Goal: Information Seeking & Learning: Learn about a topic

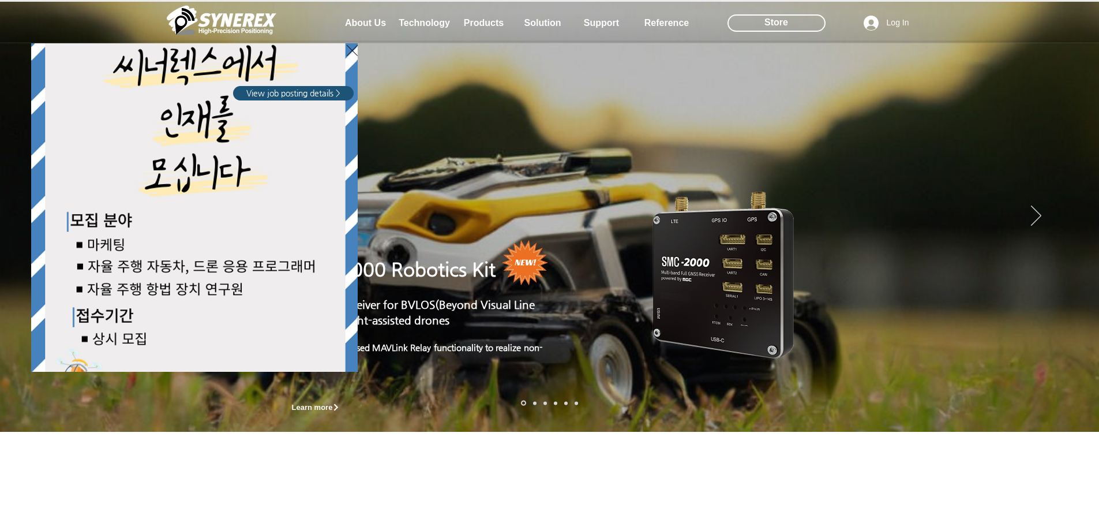
click at [349, 51] on icon "Back to site" at bounding box center [352, 50] width 11 height 14
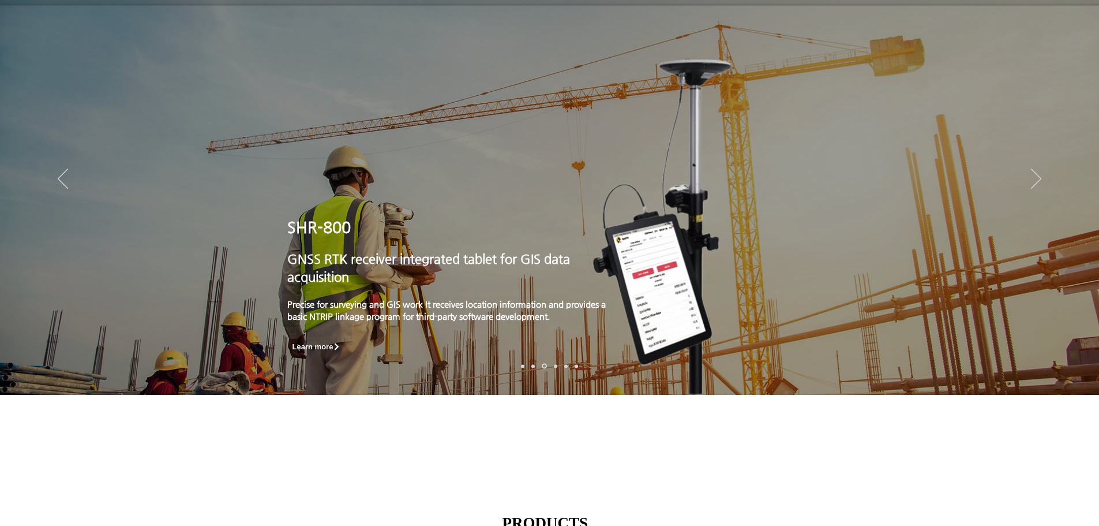
click at [524, 365] on link "로봇- SMC 2000" at bounding box center [522, 365] width 3 height 3
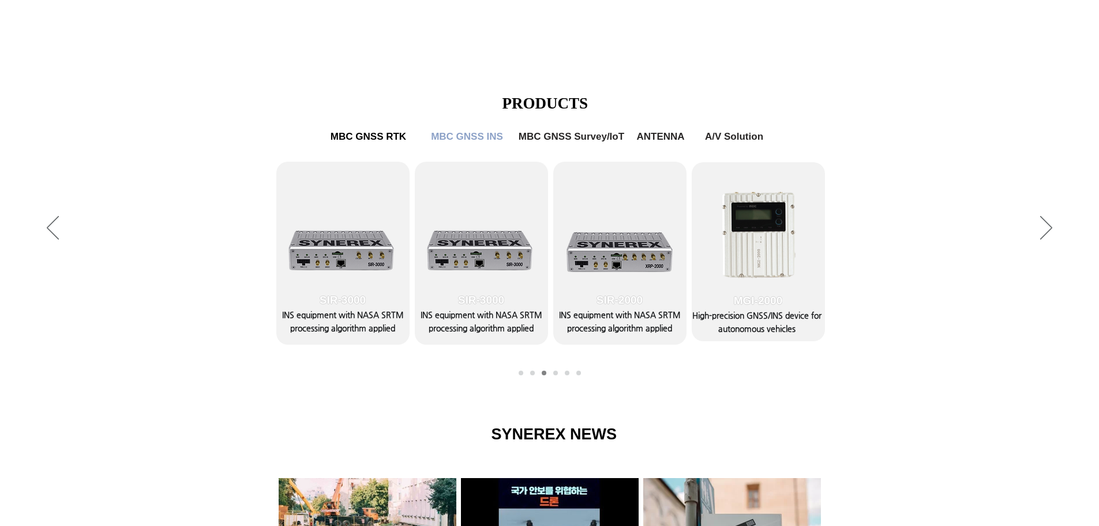
scroll to position [456, 0]
click at [366, 145] on span "MBC GNSS RTK" at bounding box center [369, 137] width 92 height 23
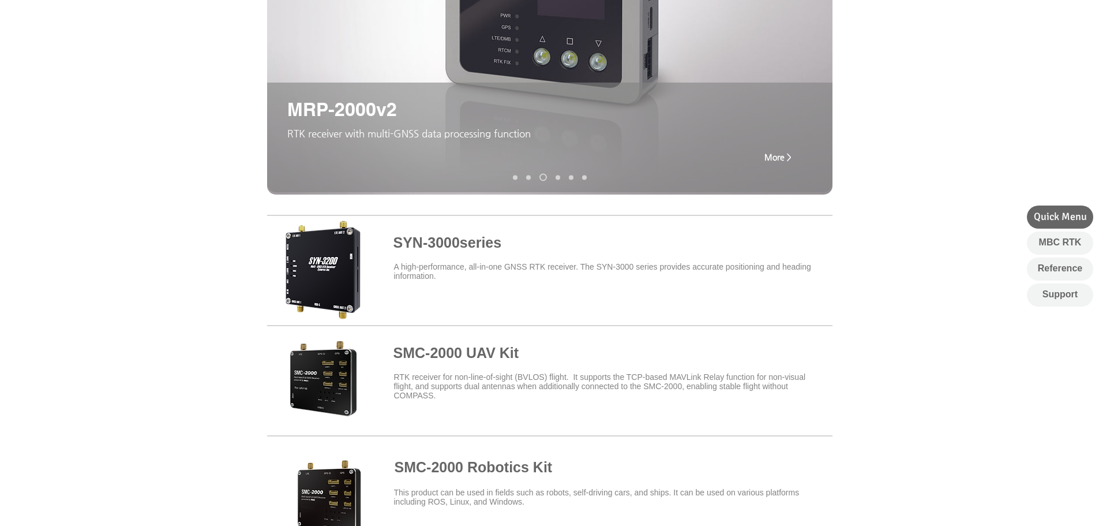
scroll to position [250, 0]
click at [453, 250] on span at bounding box center [550, 268] width 566 height 101
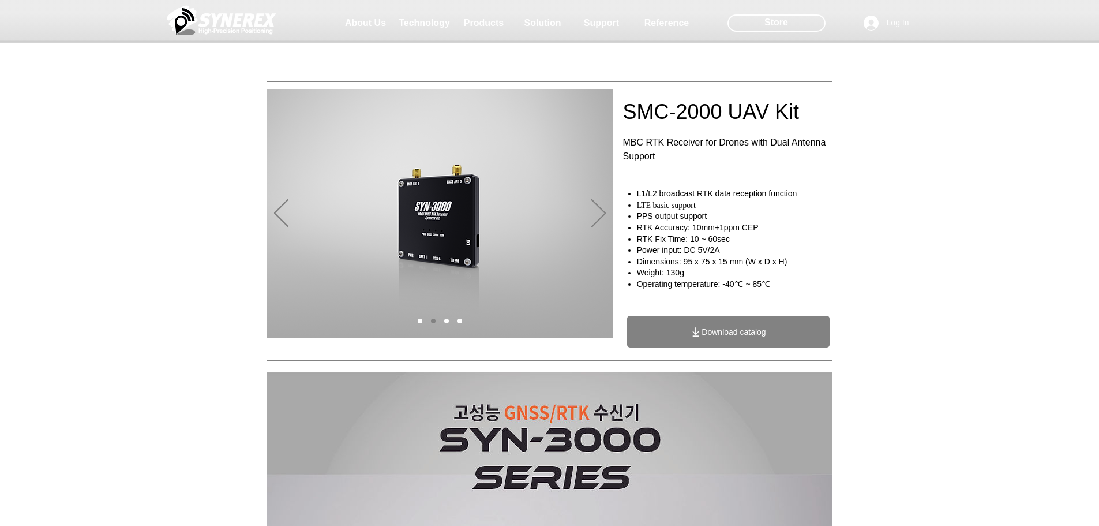
click at [944, 157] on div at bounding box center [549, 85] width 1099 height 171
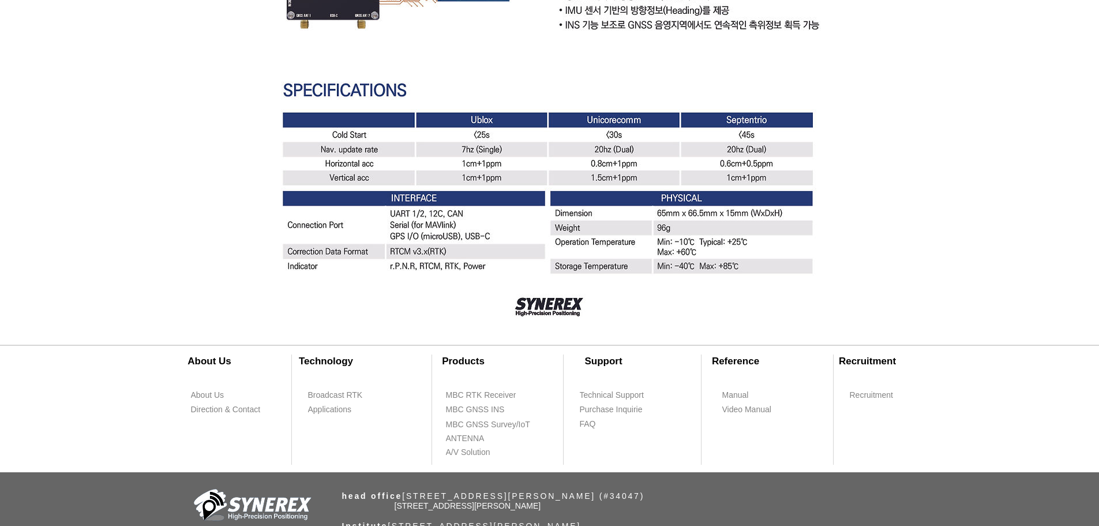
scroll to position [3222, 0]
drag, startPoint x: 990, startPoint y: 411, endPoint x: 980, endPoint y: 377, distance: 35.4
click at [990, 398] on div at bounding box center [549, 398] width 1099 height 148
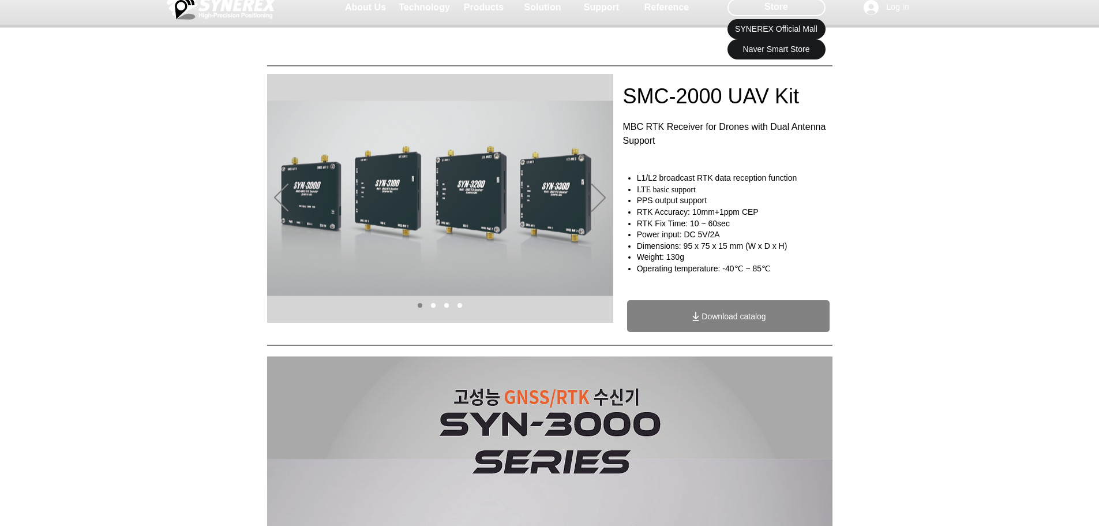
scroll to position [17, 0]
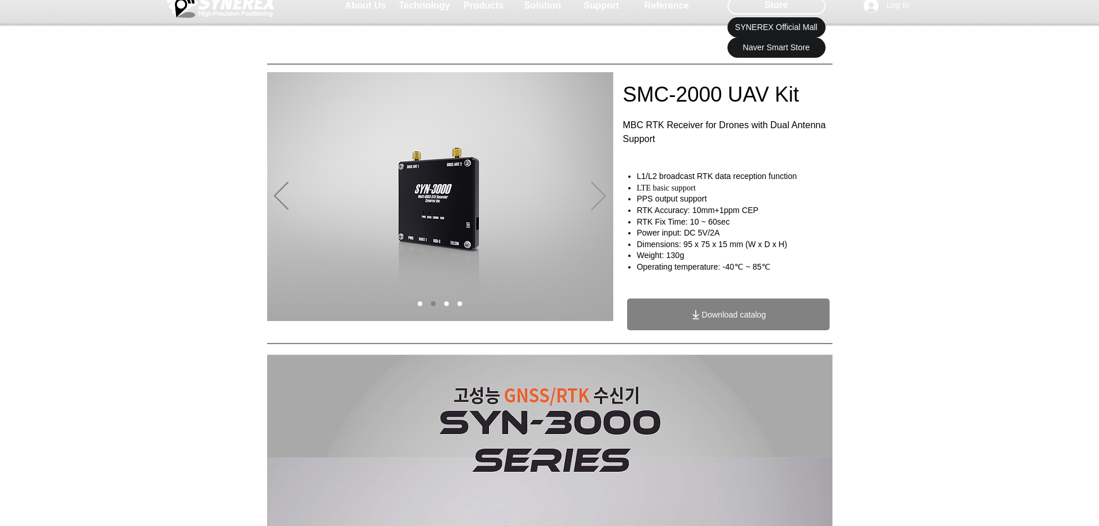
click at [597, 199] on icon "Next" at bounding box center [598, 196] width 14 height 28
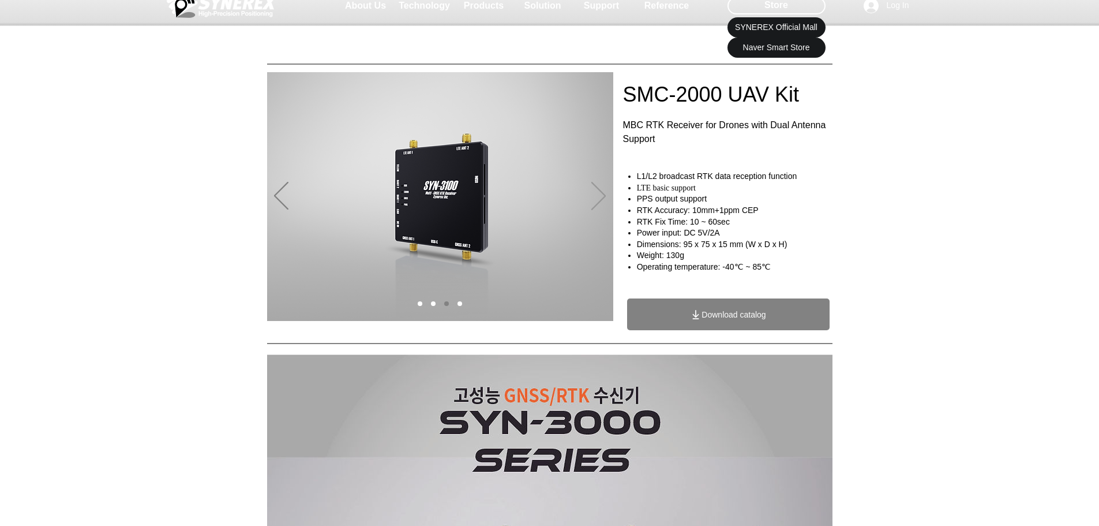
click at [597, 199] on icon "Next" at bounding box center [598, 196] width 14 height 28
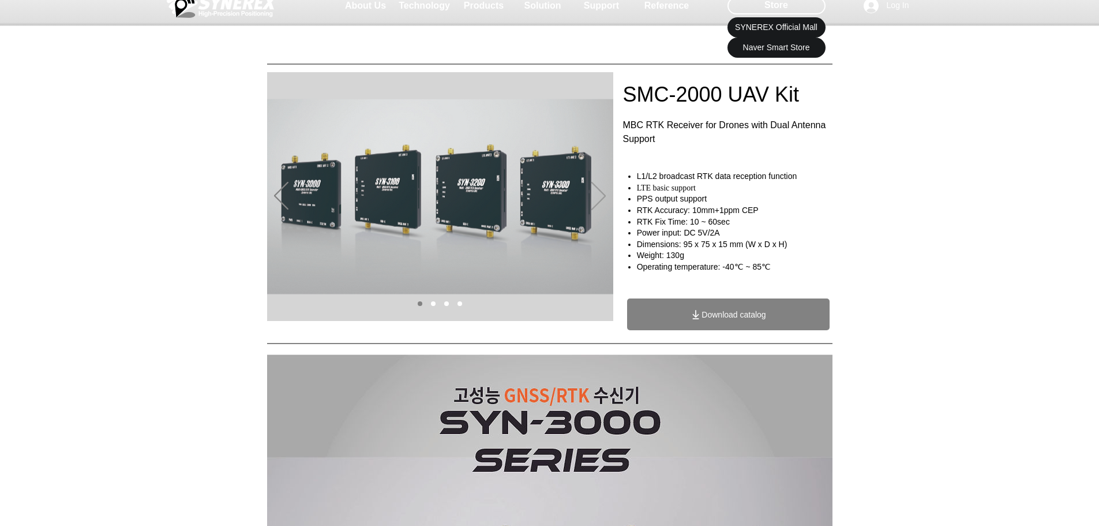
click at [597, 199] on icon "Next" at bounding box center [598, 196] width 14 height 28
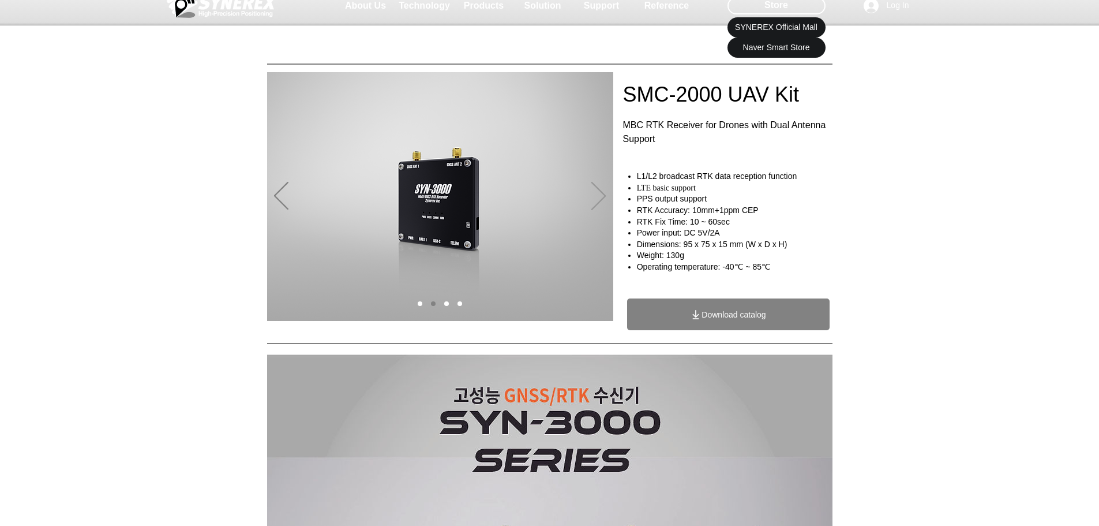
click at [597, 199] on icon "Next" at bounding box center [598, 196] width 14 height 28
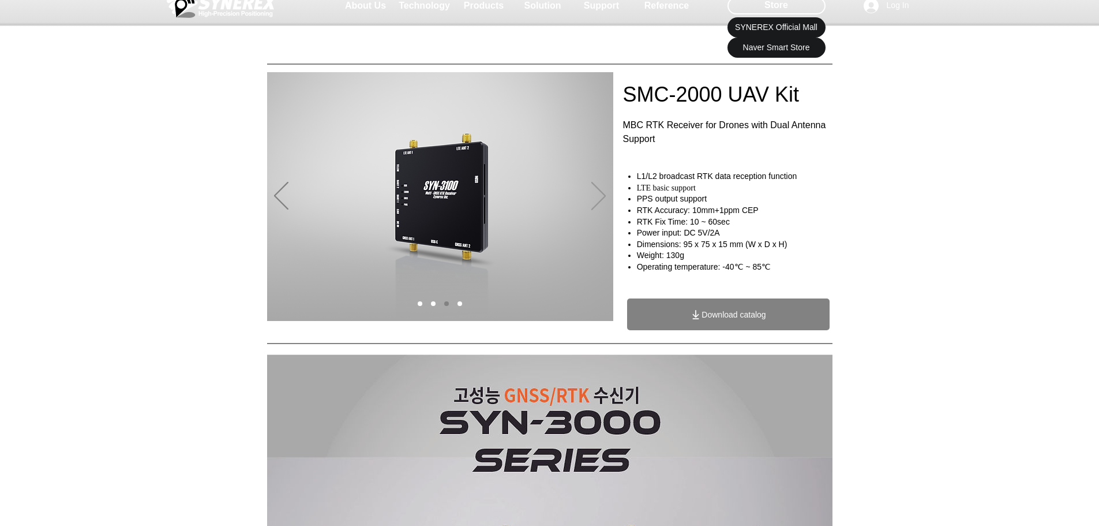
click at [595, 196] on icon "Next" at bounding box center [598, 196] width 14 height 28
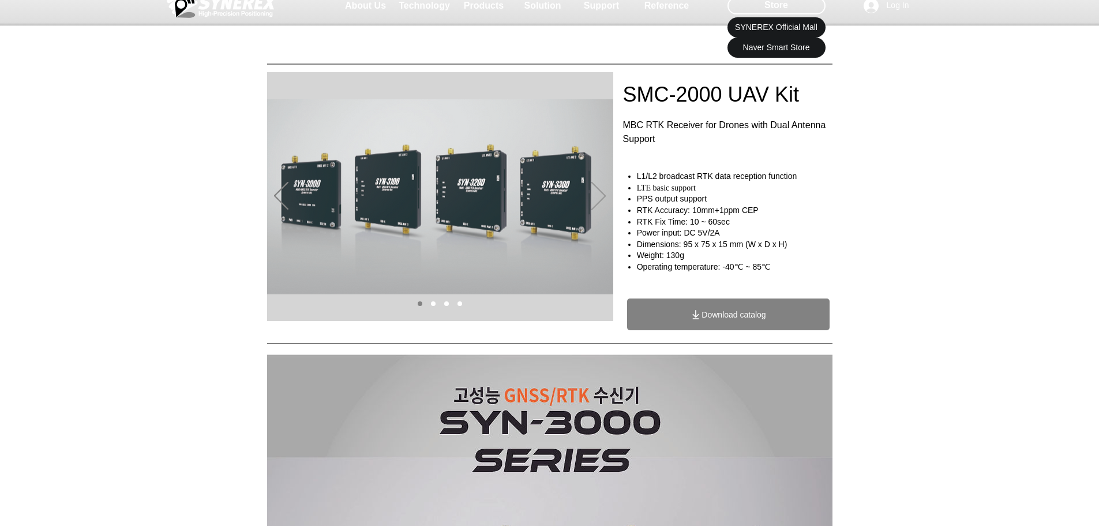
click at [605, 193] on icon "Next" at bounding box center [598, 196] width 14 height 28
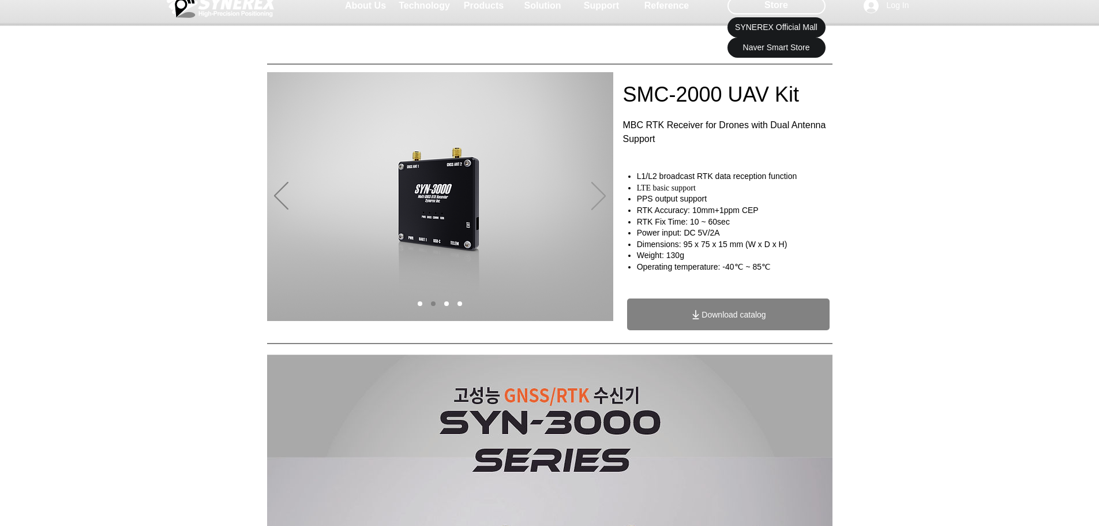
click at [605, 193] on icon "Next" at bounding box center [598, 196] width 14 height 28
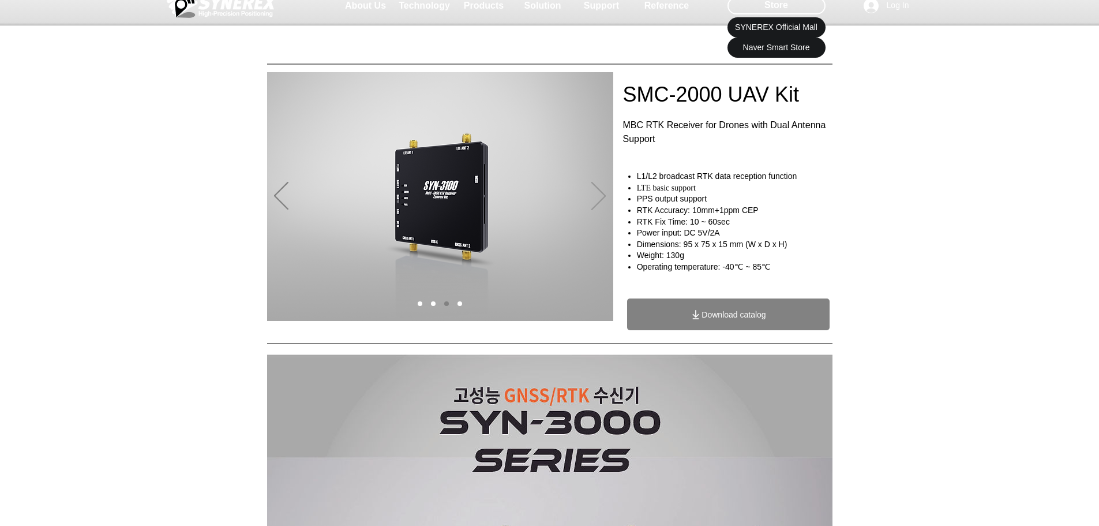
click at [605, 193] on icon "Next" at bounding box center [598, 196] width 14 height 28
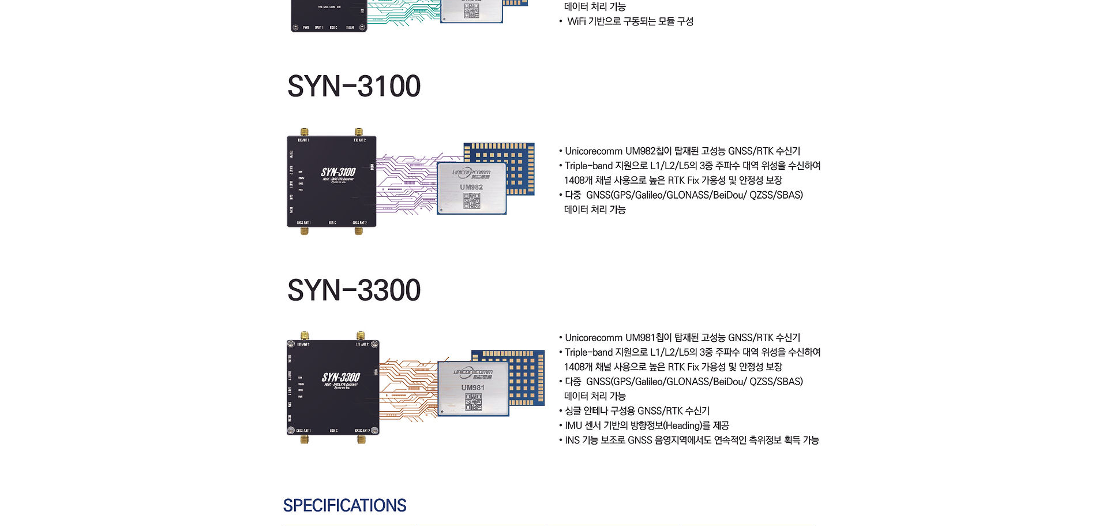
scroll to position [2807, 0]
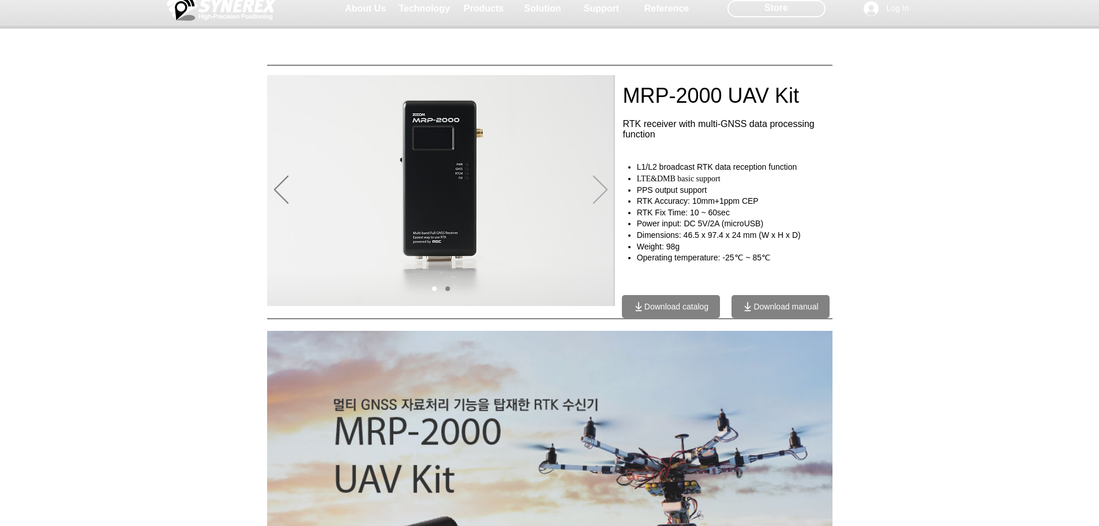
click at [597, 194] on icon "Next" at bounding box center [600, 189] width 14 height 28
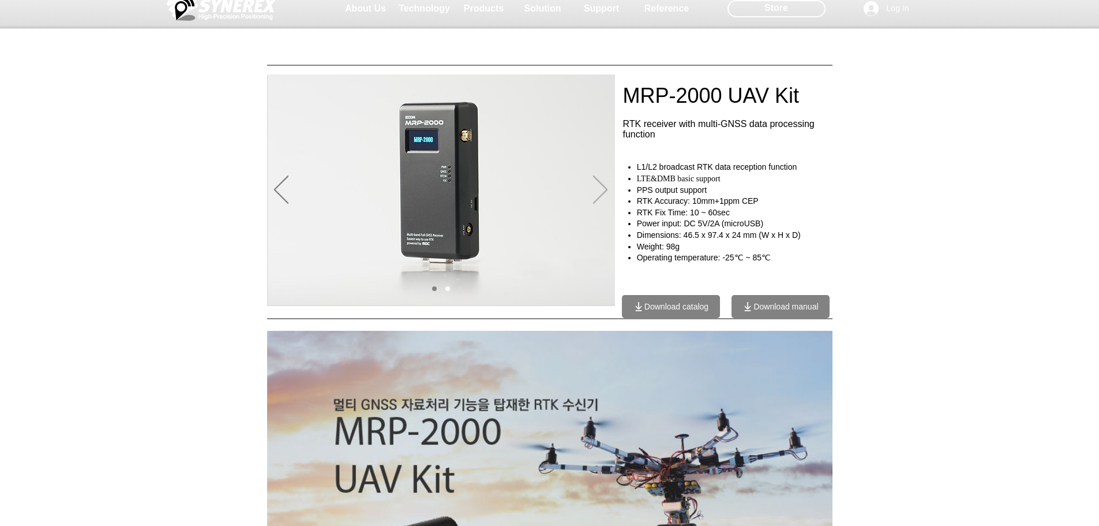
click at [597, 194] on icon "Next" at bounding box center [600, 189] width 14 height 28
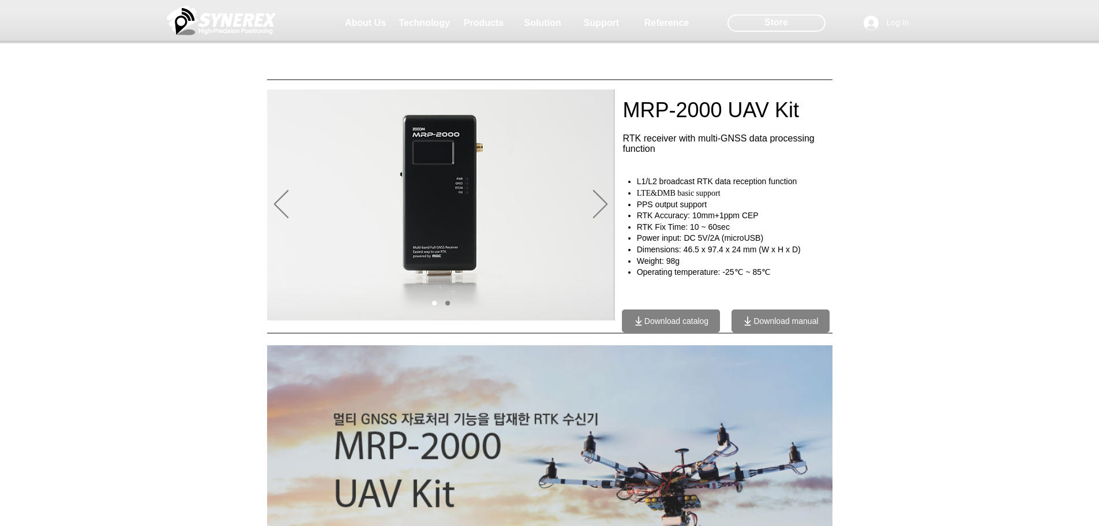
click at [608, 200] on img "Slideshow" at bounding box center [440, 204] width 346 height 231
click at [603, 201] on icon "Next" at bounding box center [600, 204] width 14 height 28
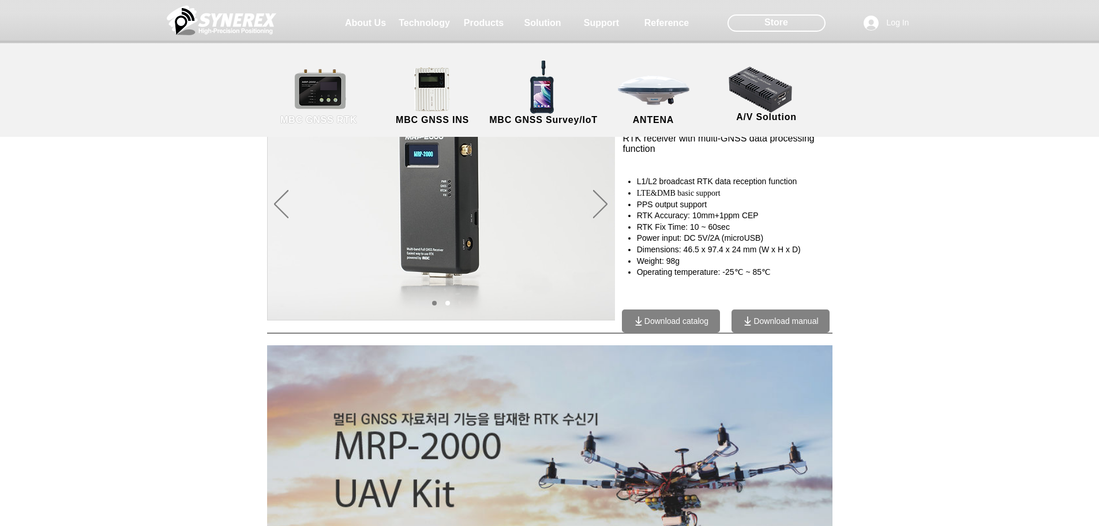
click at [332, 78] on link "MBC GNSS RTK" at bounding box center [319, 96] width 104 height 61
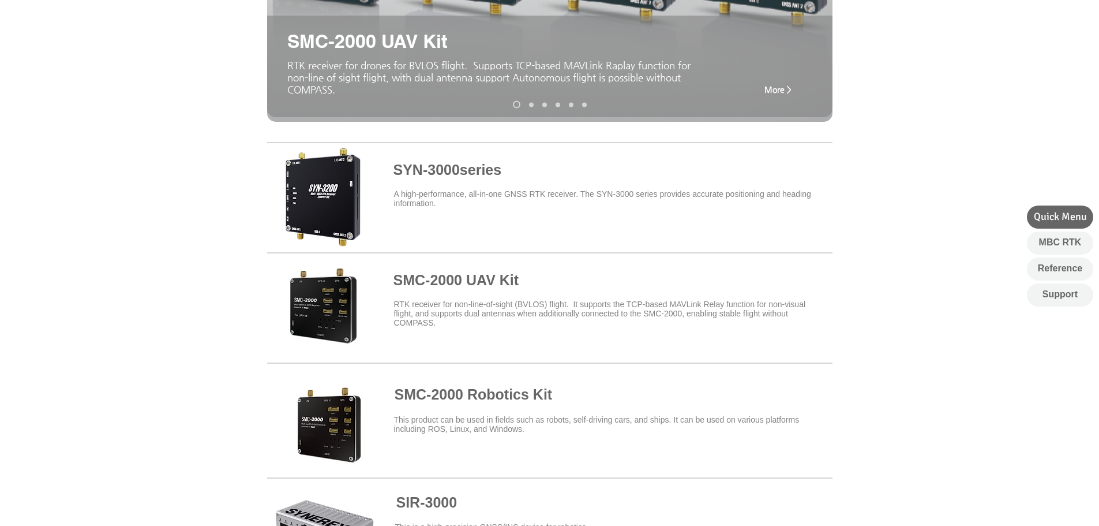
scroll to position [323, 0]
click at [471, 171] on span at bounding box center [550, 195] width 566 height 101
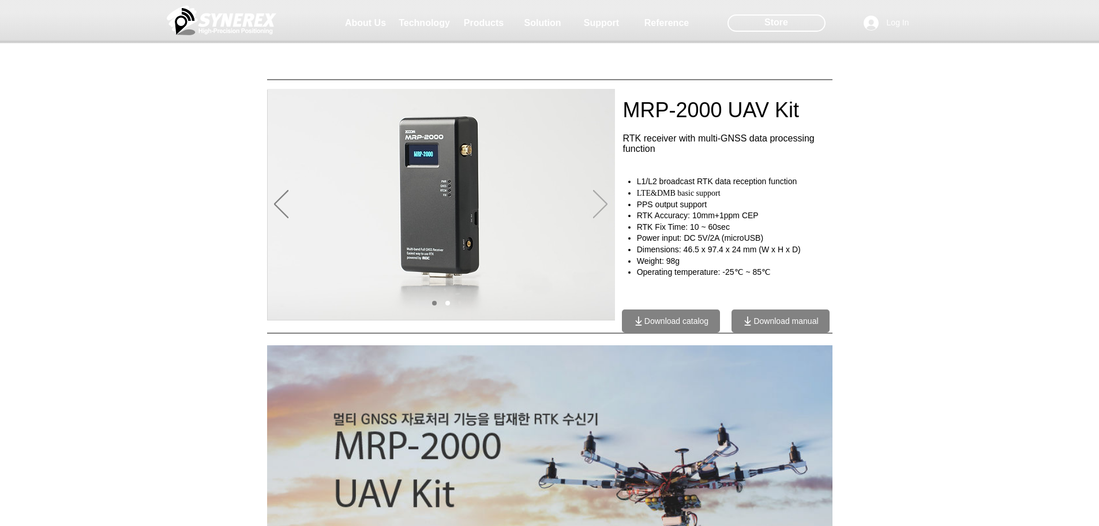
click at [604, 204] on icon "Next" at bounding box center [600, 204] width 14 height 28
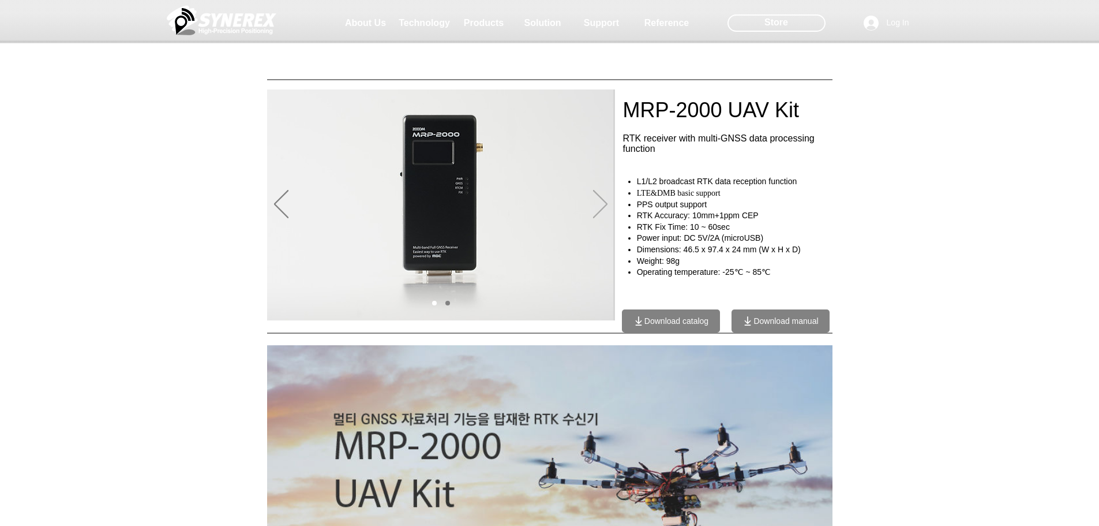
click at [604, 204] on icon "Next" at bounding box center [600, 204] width 14 height 28
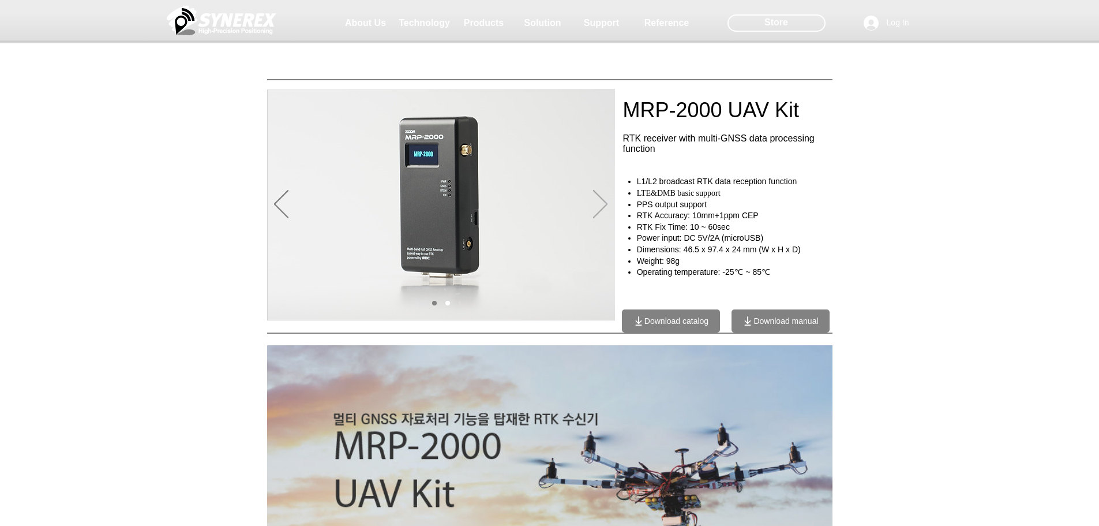
click at [604, 204] on icon "Next" at bounding box center [600, 204] width 14 height 28
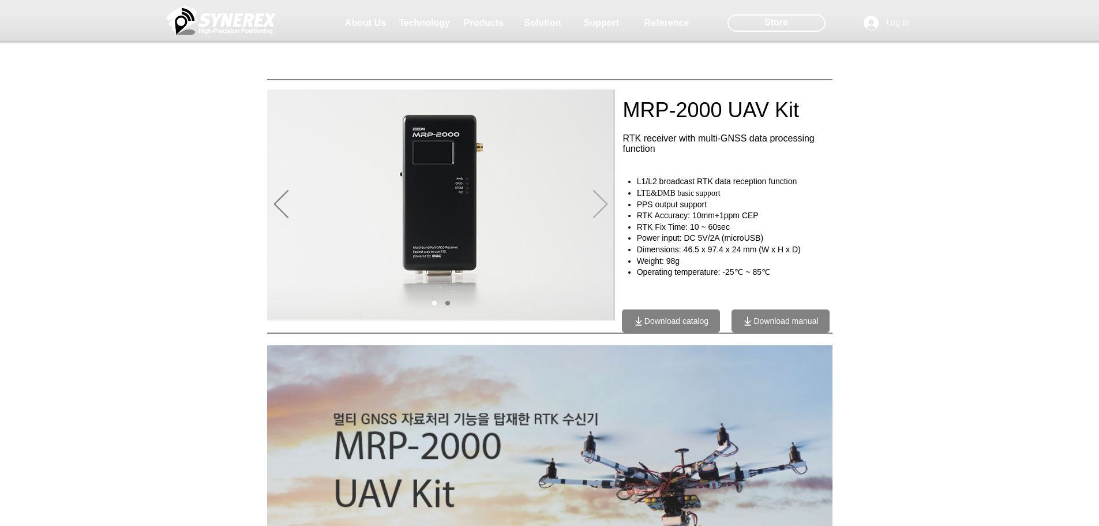
click at [604, 204] on icon "Next" at bounding box center [600, 204] width 14 height 28
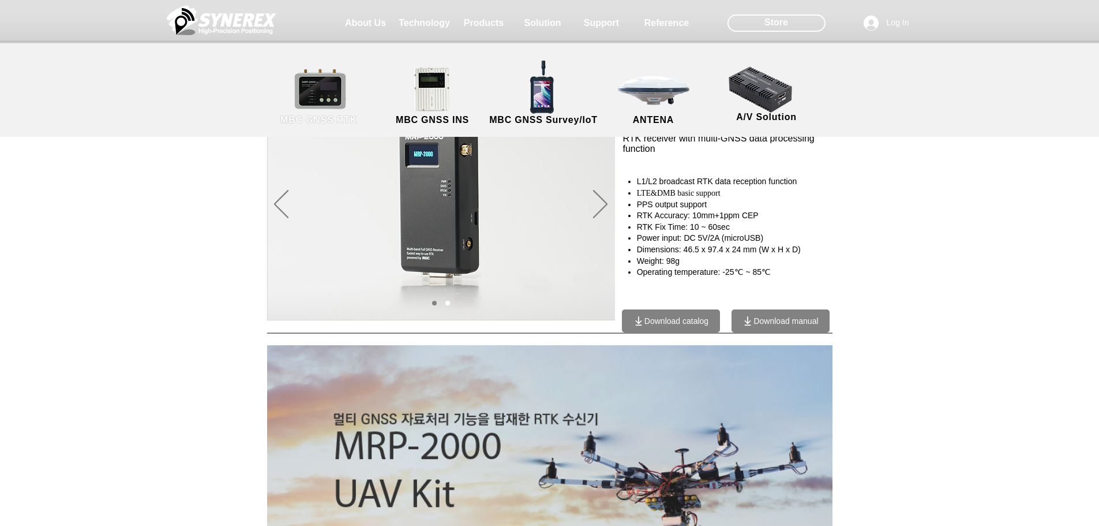
click at [325, 91] on link "MBC GNSS RTK" at bounding box center [319, 96] width 104 height 61
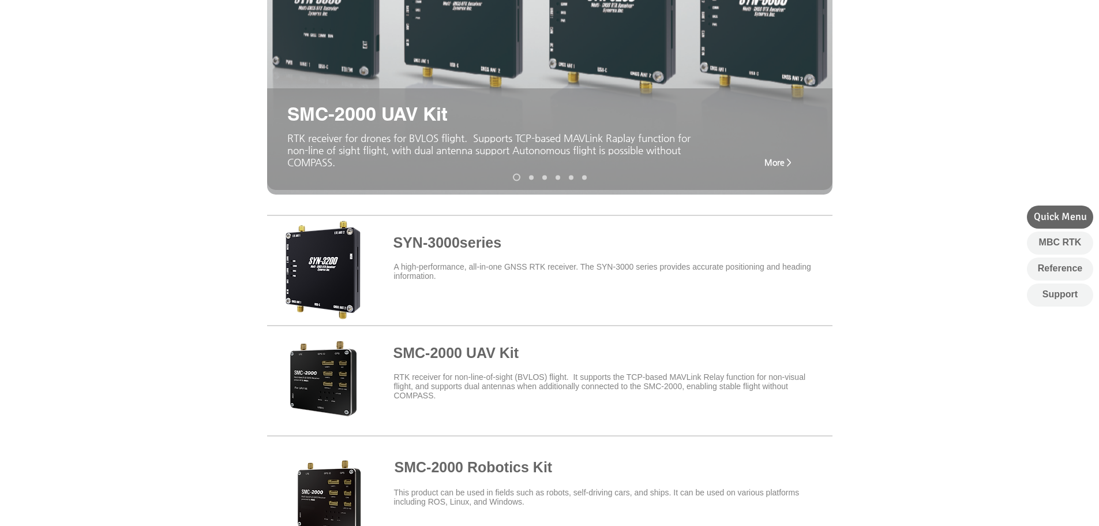
scroll to position [249, 0]
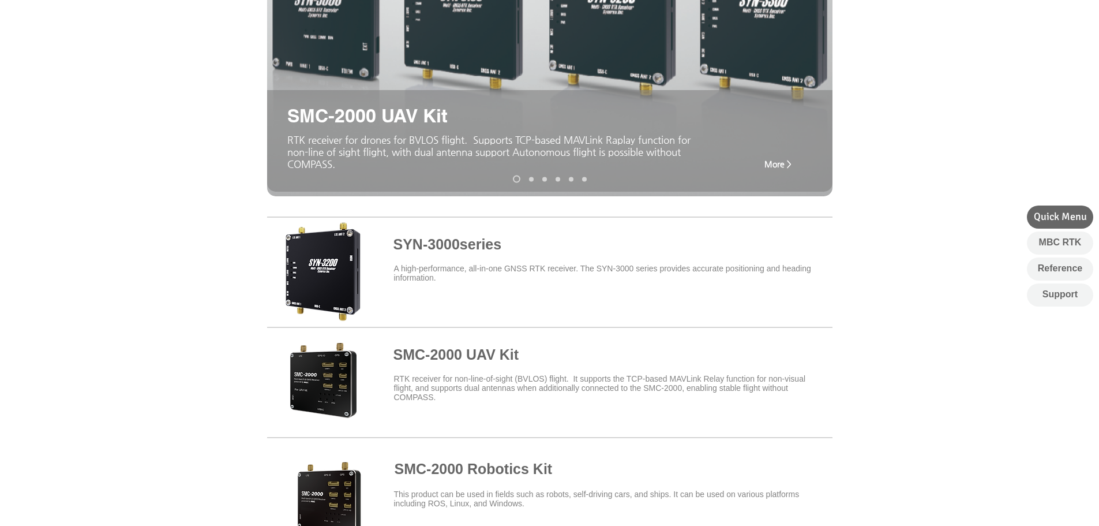
click at [446, 245] on span at bounding box center [550, 269] width 566 height 101
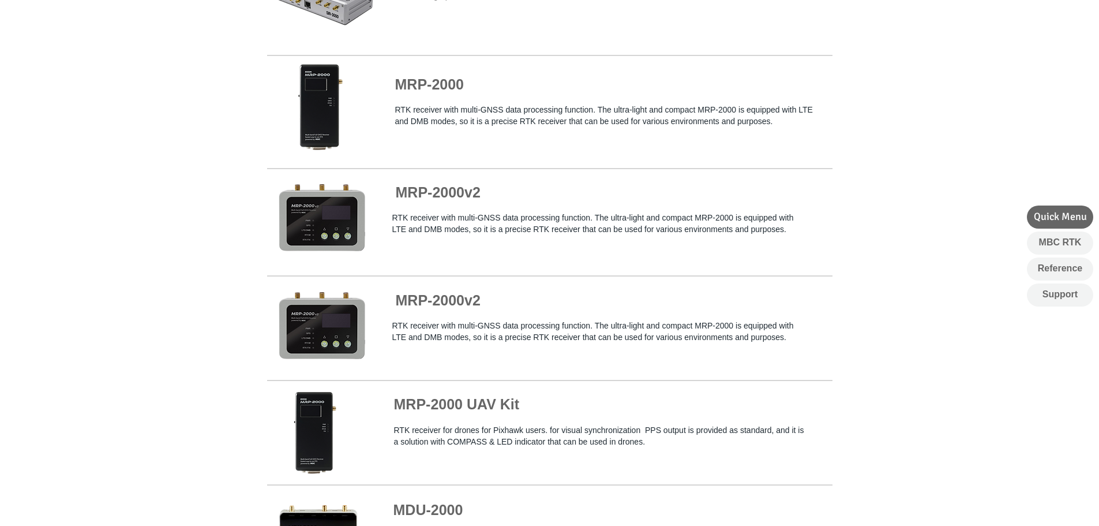
scroll to position [860, 0]
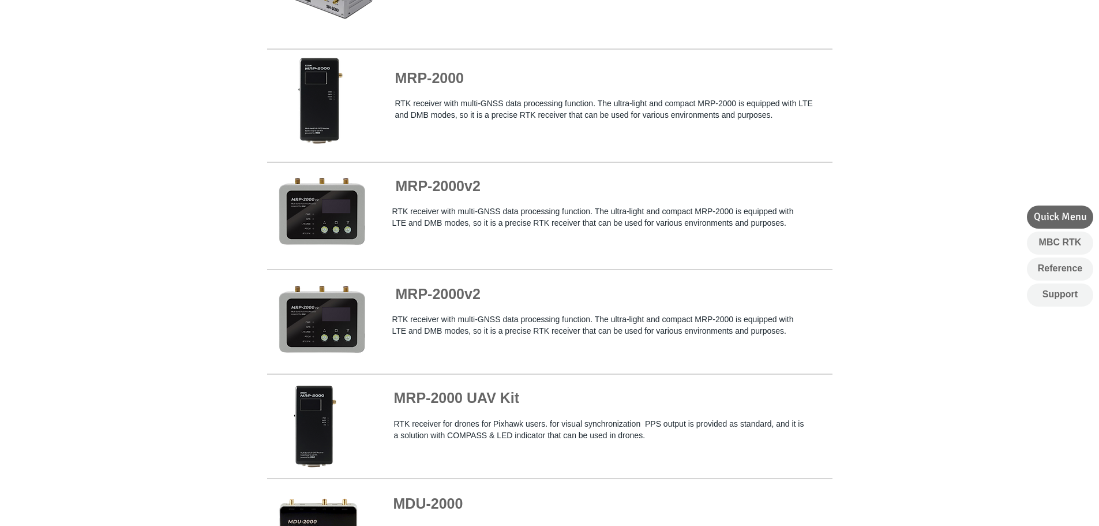
click at [466, 391] on span at bounding box center [550, 426] width 566 height 101
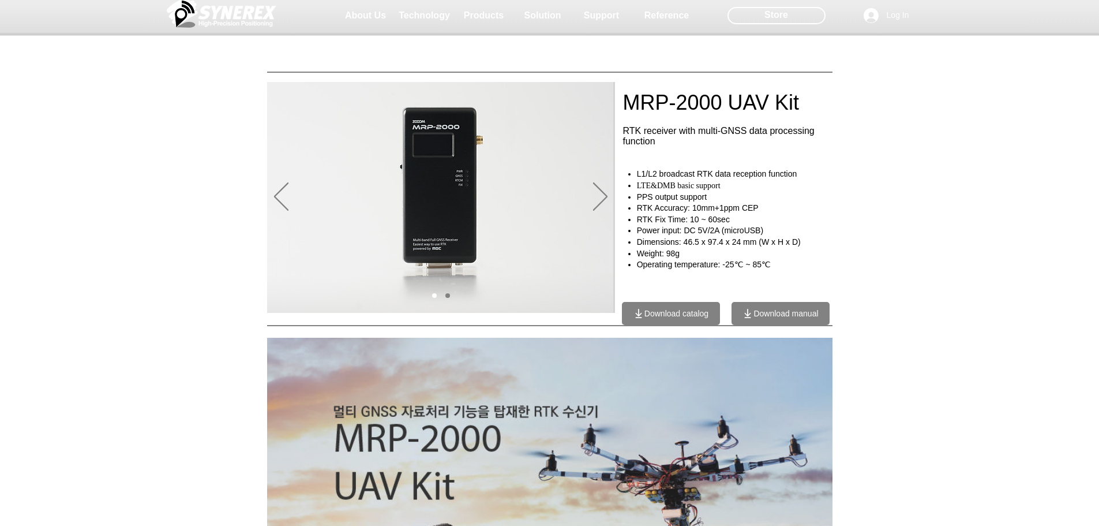
scroll to position [8, 0]
click at [604, 199] on icon "Next" at bounding box center [600, 196] width 14 height 28
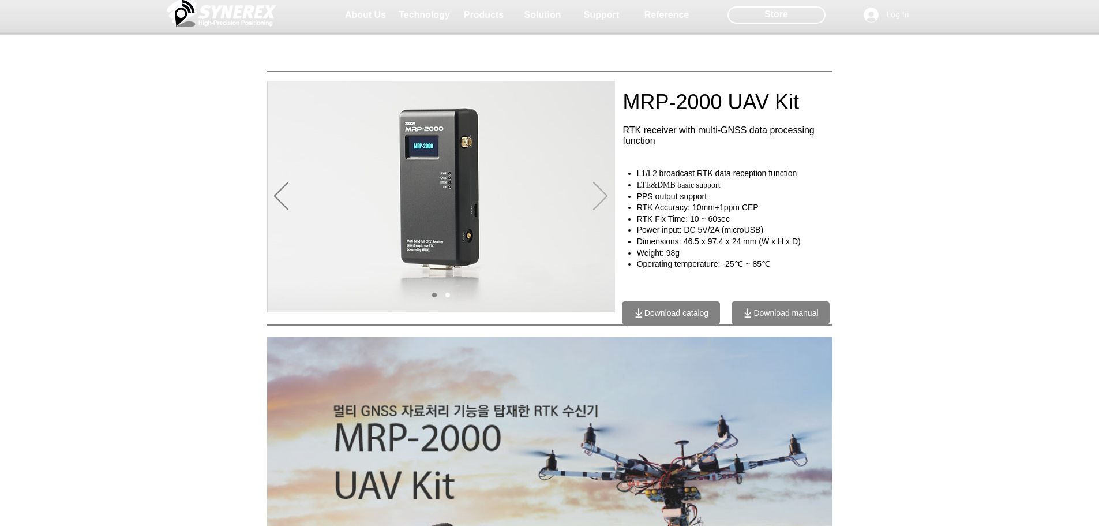
click at [604, 199] on icon "Next" at bounding box center [600, 196] width 14 height 28
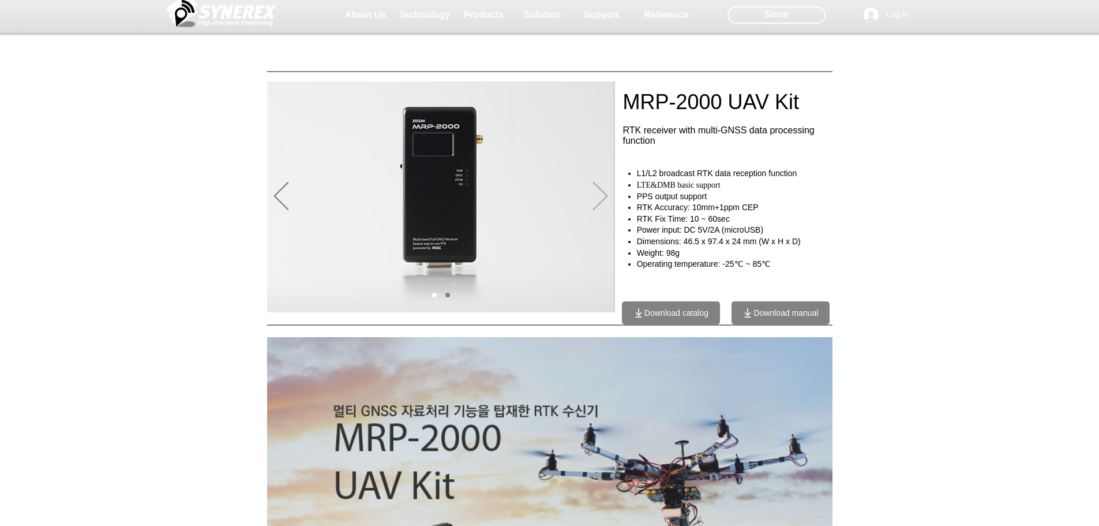
click at [604, 199] on icon "Next" at bounding box center [600, 196] width 14 height 28
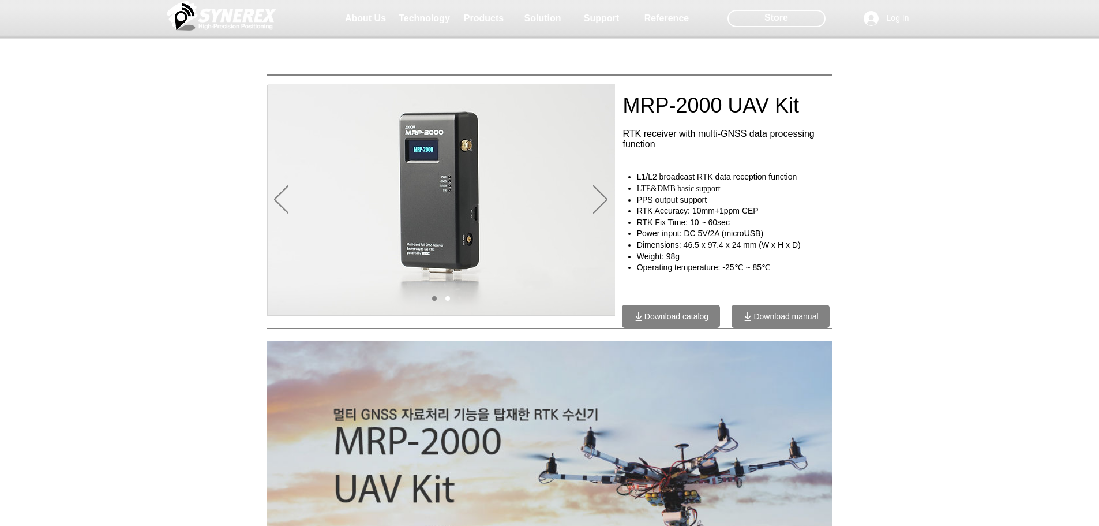
scroll to position [0, 0]
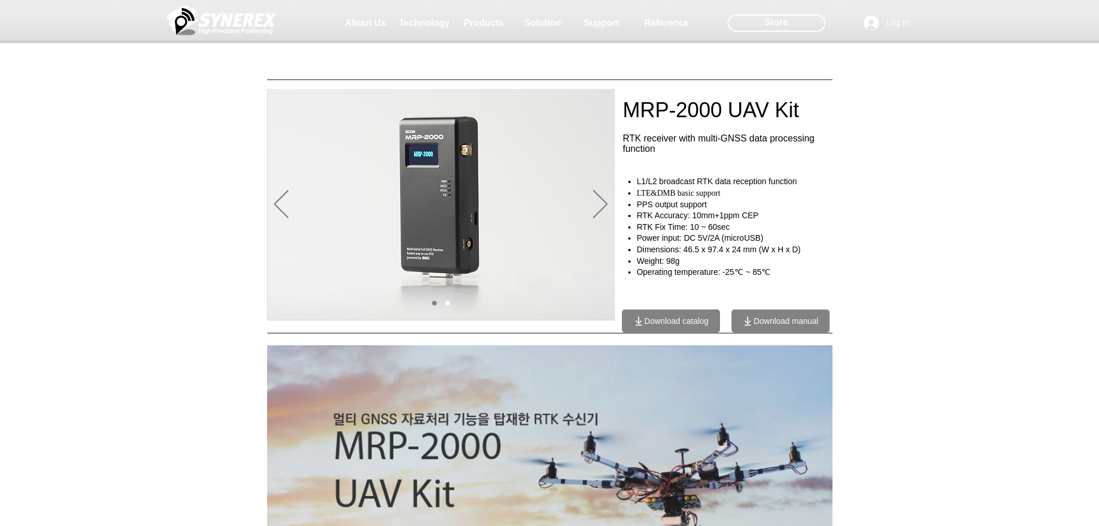
click at [588, 211] on img "Slideshow" at bounding box center [441, 204] width 347 height 231
click at [595, 211] on icon "Next" at bounding box center [600, 204] width 14 height 28
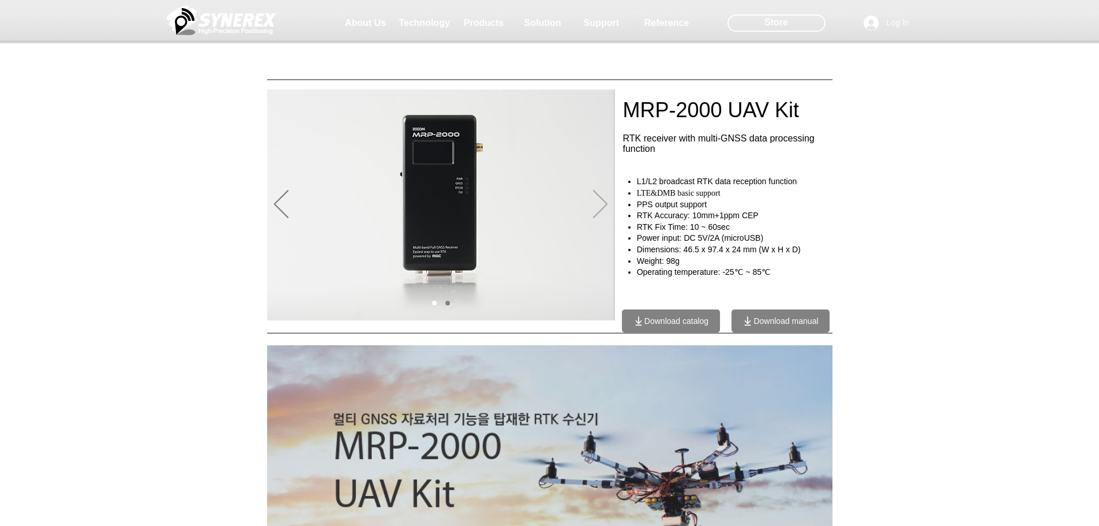
click at [595, 211] on icon "Next" at bounding box center [600, 204] width 14 height 28
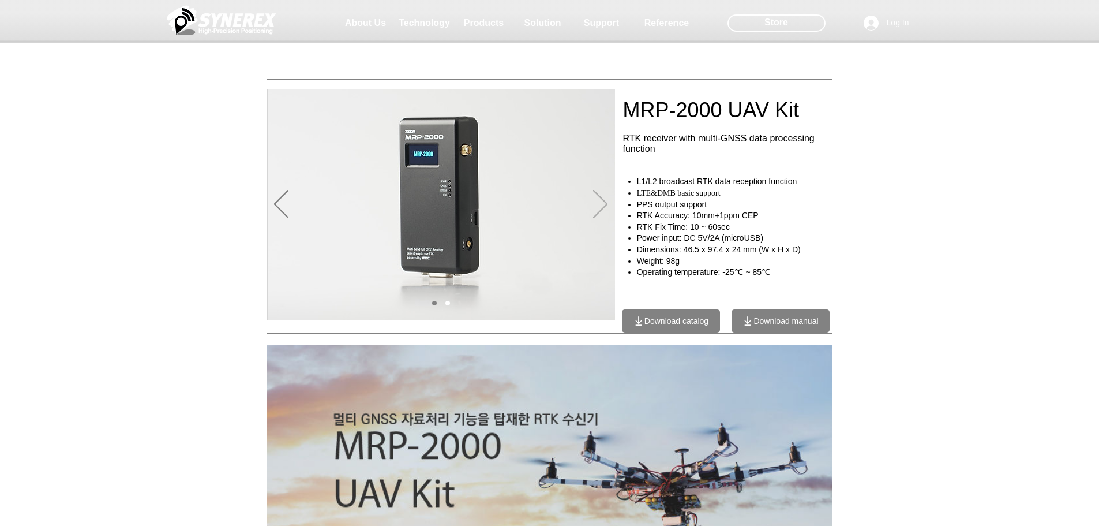
click at [595, 211] on icon "Next" at bounding box center [600, 204] width 14 height 28
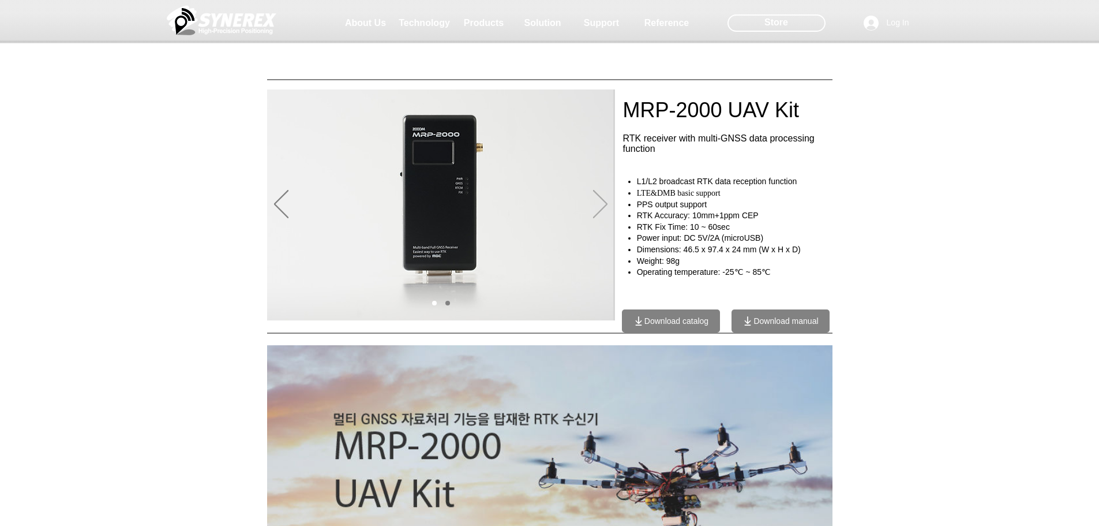
click at [595, 211] on icon "Next" at bounding box center [600, 204] width 14 height 28
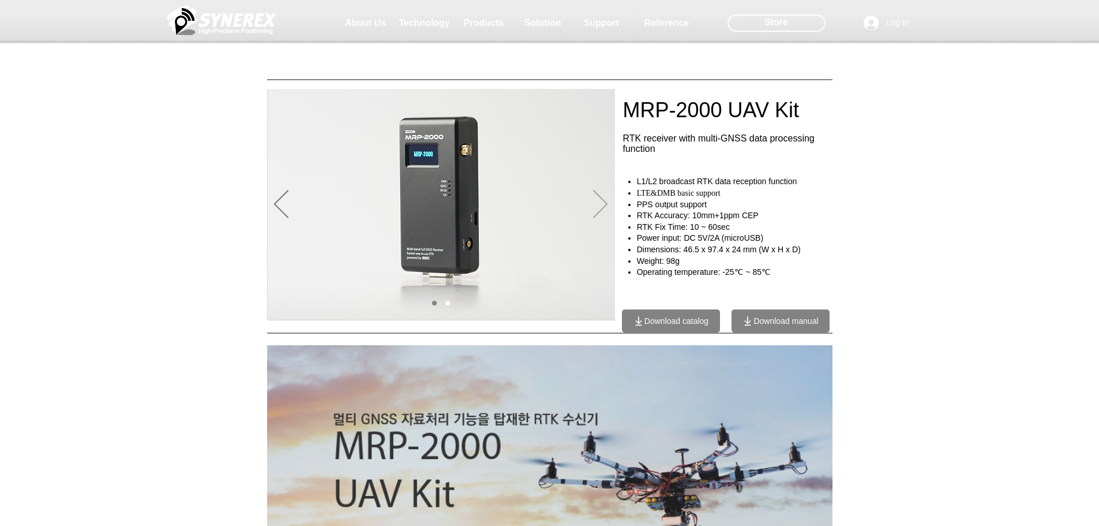
click at [595, 211] on icon "Next" at bounding box center [600, 204] width 14 height 28
